Goal: Task Accomplishment & Management: Manage account settings

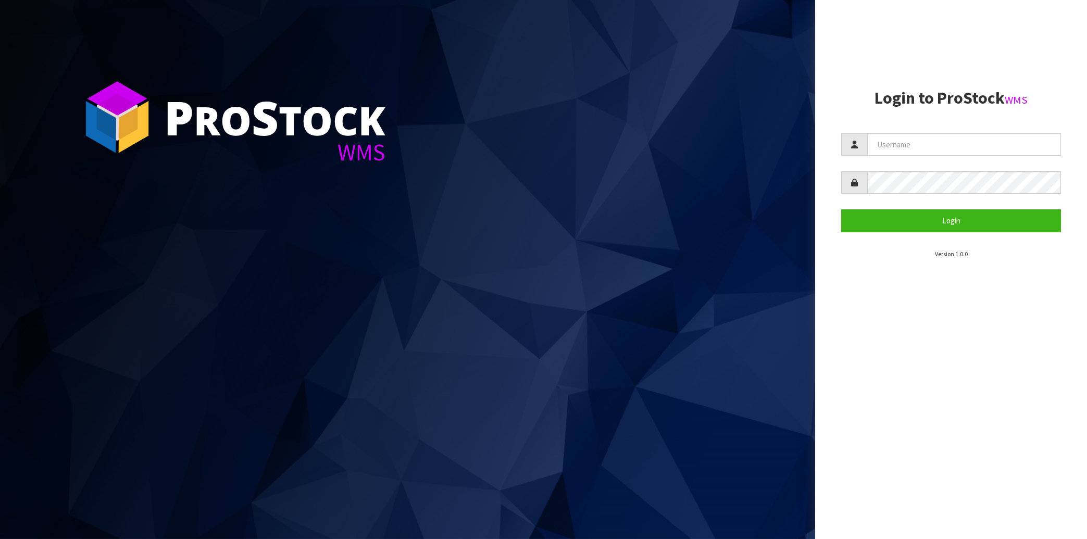
type input "[EMAIL_ADDRESS][DOMAIN_NAME]"
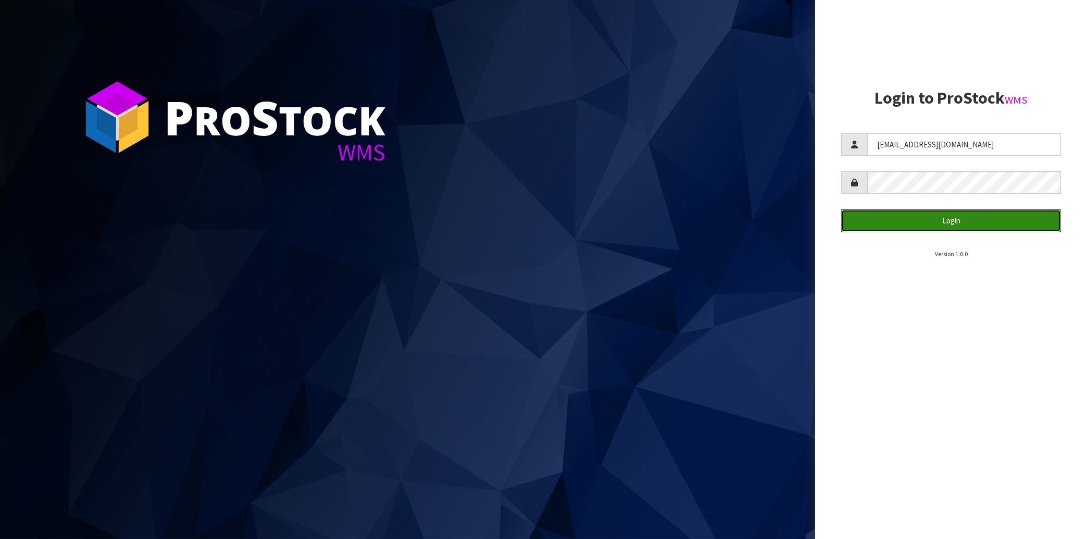
click at [921, 218] on button "Login" at bounding box center [951, 220] width 220 height 22
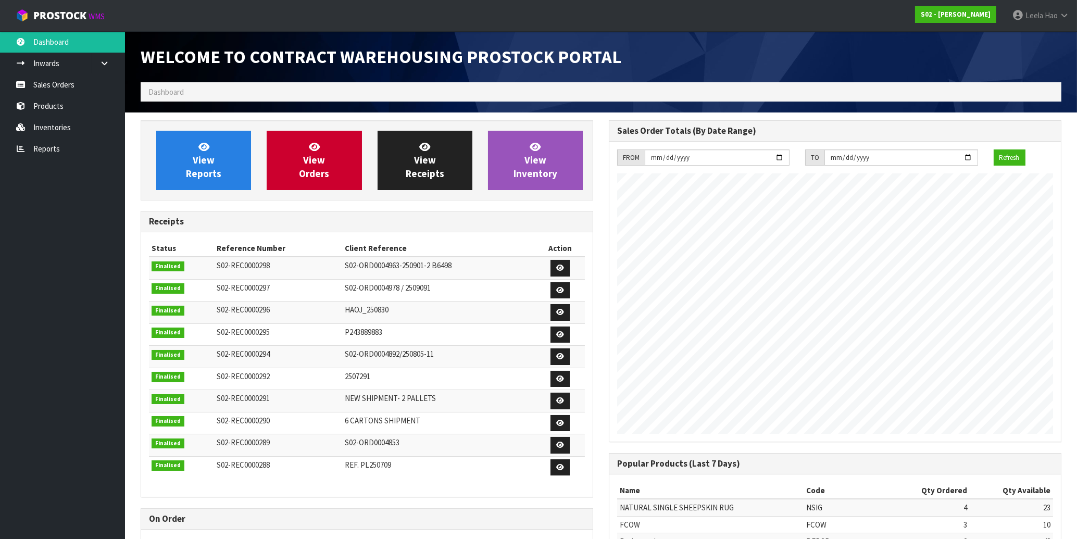
scroll to position [545, 468]
click at [78, 85] on link "Sales Orders" at bounding box center [62, 84] width 125 height 21
click at [50, 82] on link "Sales Orders" at bounding box center [62, 84] width 125 height 21
click at [65, 83] on link "Sales Orders" at bounding box center [62, 84] width 125 height 21
click at [68, 86] on link "Sales Orders" at bounding box center [62, 84] width 125 height 21
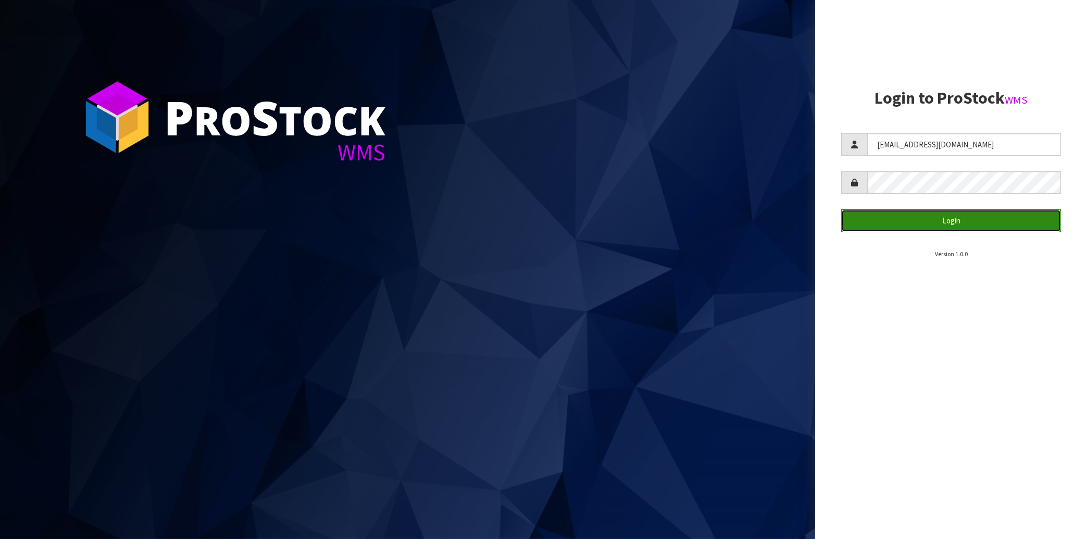
click at [946, 219] on button "Login" at bounding box center [951, 220] width 220 height 22
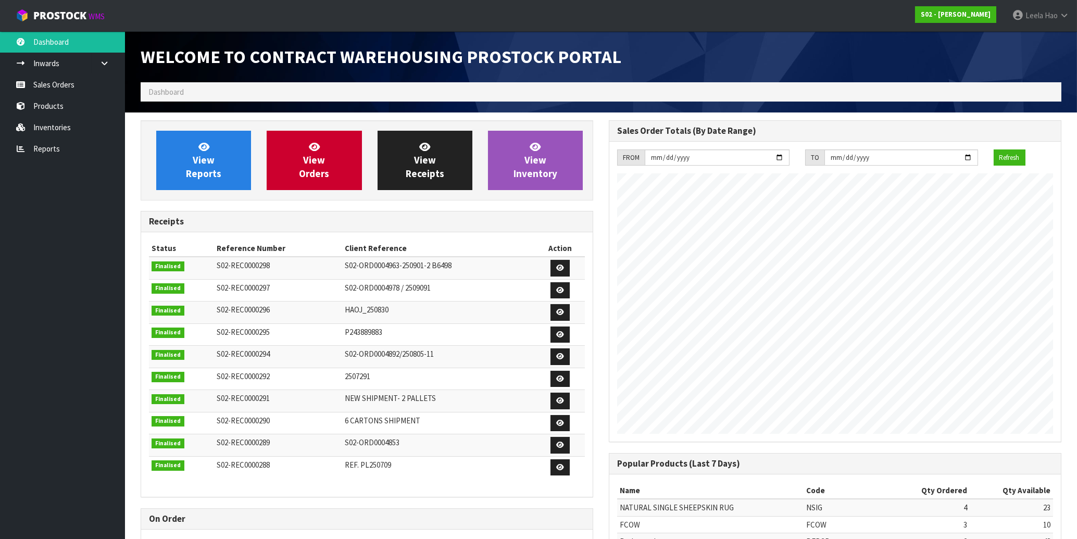
scroll to position [545, 468]
click at [300, 221] on h3 "Receipts" at bounding box center [367, 222] width 436 height 10
click at [73, 88] on link "Sales Orders" at bounding box center [62, 84] width 125 height 21
click at [40, 83] on link "Sales Orders" at bounding box center [62, 84] width 125 height 21
click at [294, 211] on div "Receipts Status Reference Number Client Reference Action Finalised S02-REC00002…" at bounding box center [367, 354] width 452 height 286
